Goal: Check status: Check status

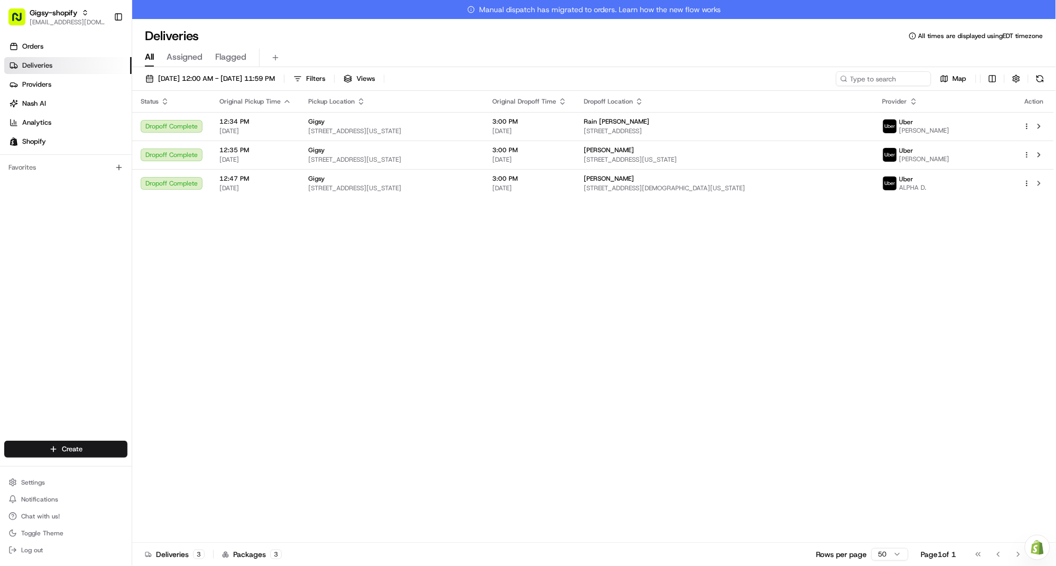
click at [54, 45] on link "Orders" at bounding box center [67, 46] width 127 height 17
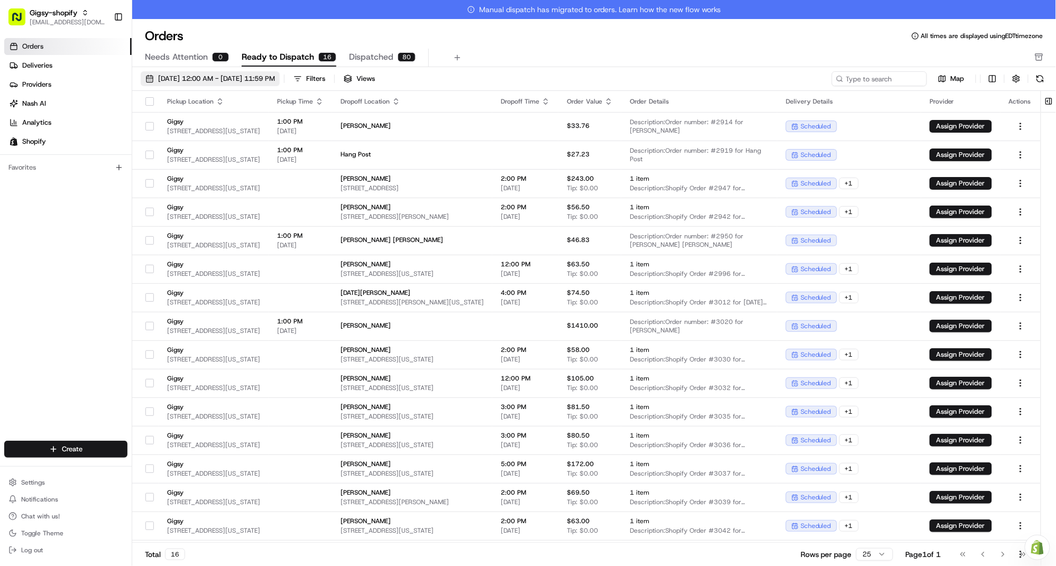
click at [256, 78] on span "[DATE] 12:00 AM - [DATE] 11:59 PM" at bounding box center [216, 79] width 117 height 10
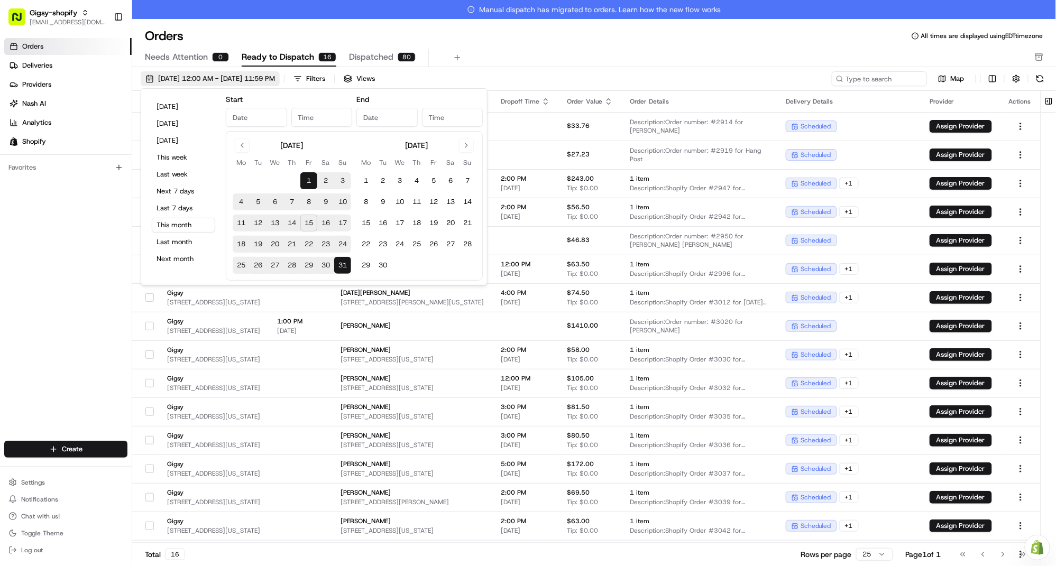
type input "[DATE]"
type input "12:00 AM"
type input "[DATE]"
type input "11:59 PM"
click at [310, 227] on button "15" at bounding box center [308, 223] width 17 height 17
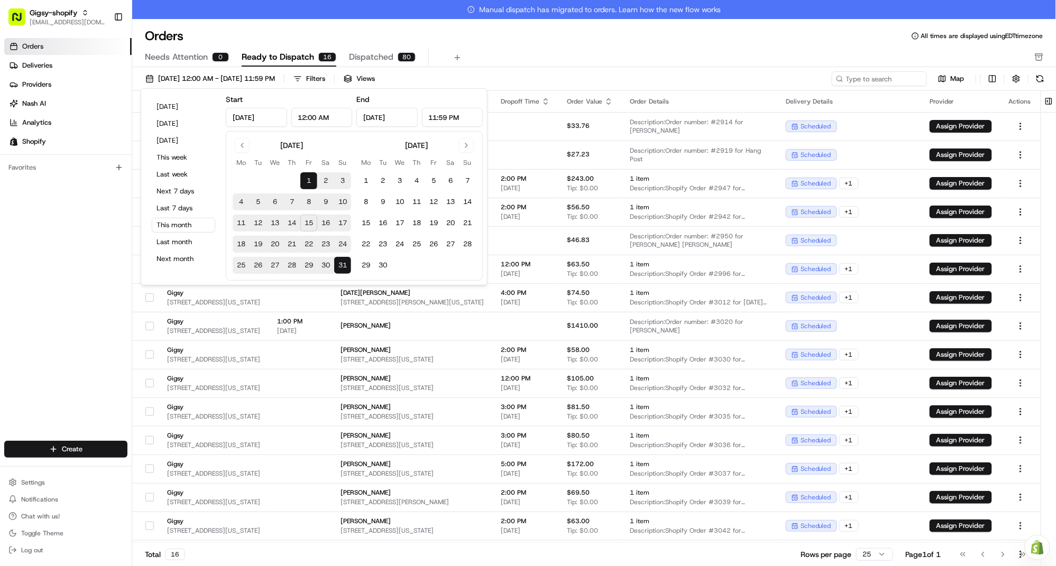
type input "[DATE]"
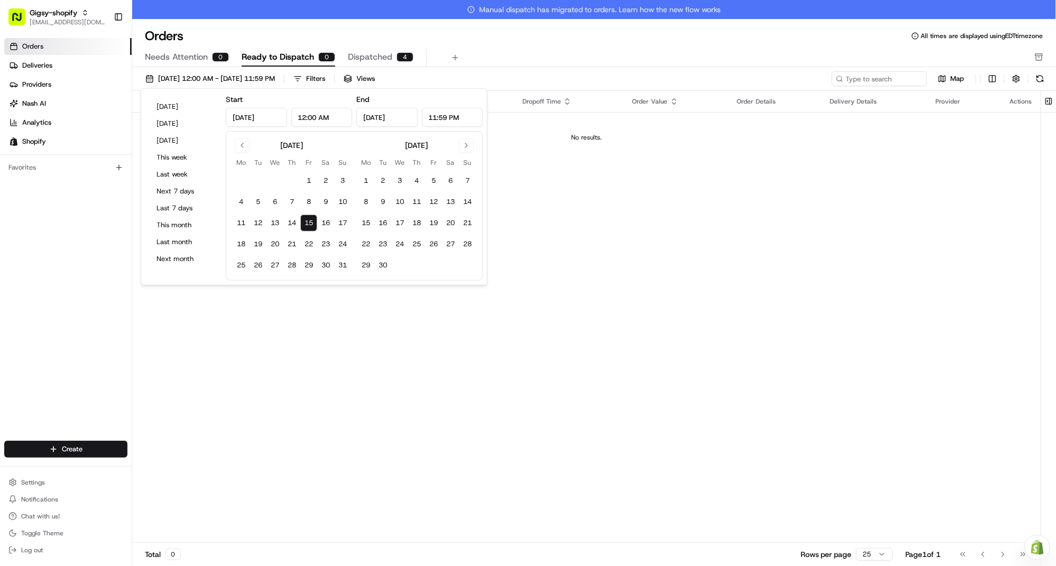
click at [309, 224] on button "15" at bounding box center [308, 223] width 17 height 17
click at [307, 357] on div "Pickup Location Pickup Time Dropoff Location Dropoff Time Order Value Order Det…" at bounding box center [586, 326] width 908 height 471
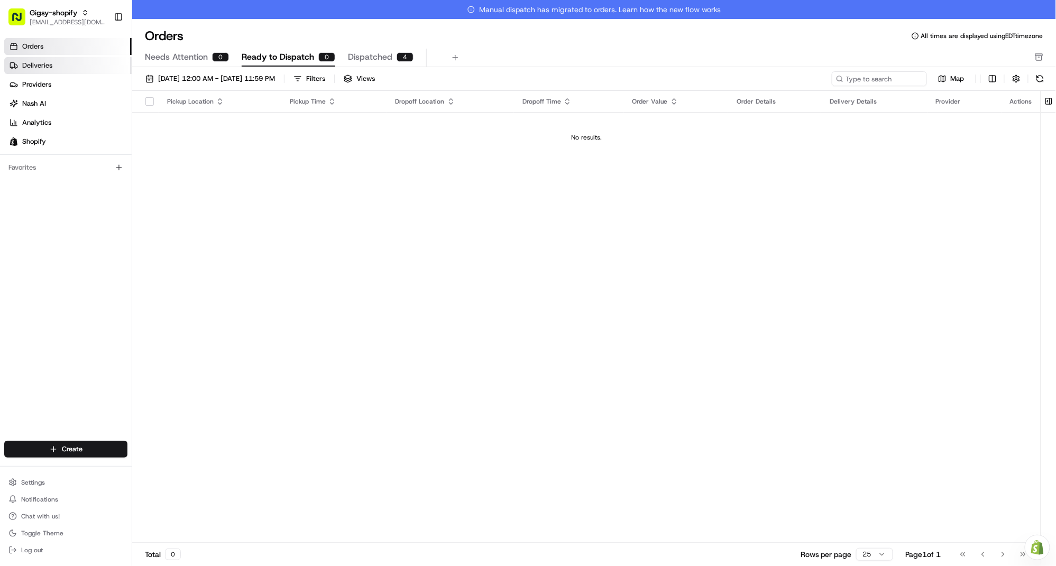
click at [85, 68] on link "Deliveries" at bounding box center [67, 65] width 127 height 17
